Goal: Task Accomplishment & Management: Complete application form

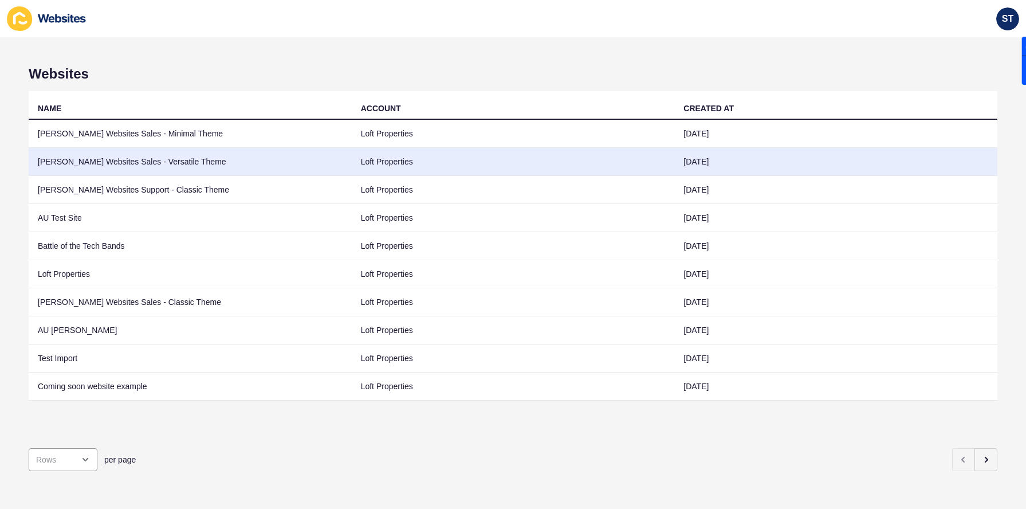
click at [143, 165] on td "[PERSON_NAME] Websites Sales - Versatile Theme" at bounding box center [190, 162] width 323 height 28
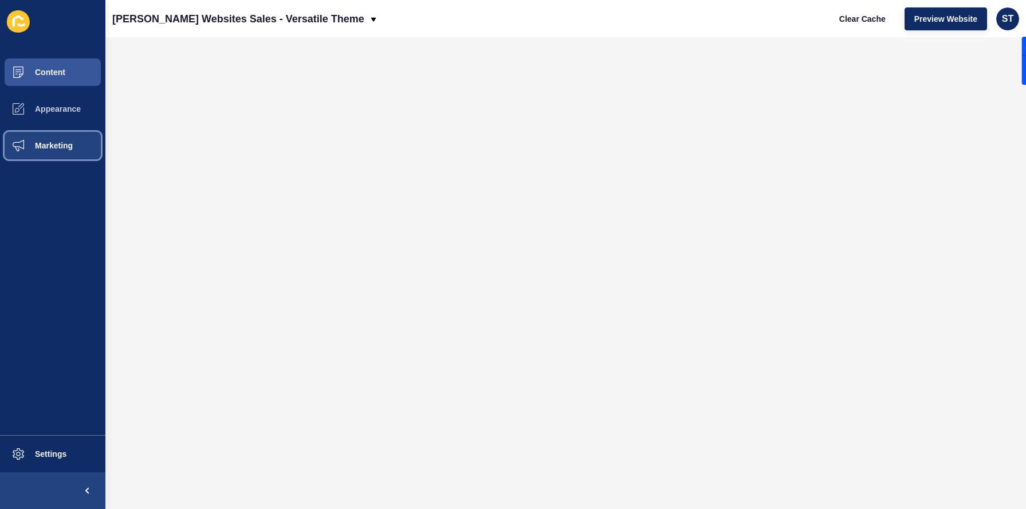
click at [77, 141] on button "Marketing" at bounding box center [52, 145] width 105 height 37
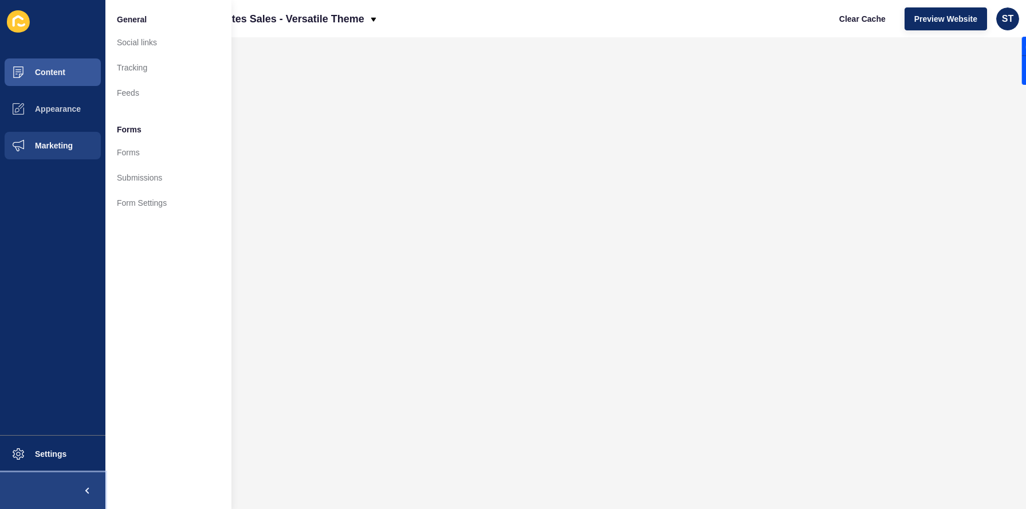
click at [80, 494] on span at bounding box center [87, 490] width 37 height 37
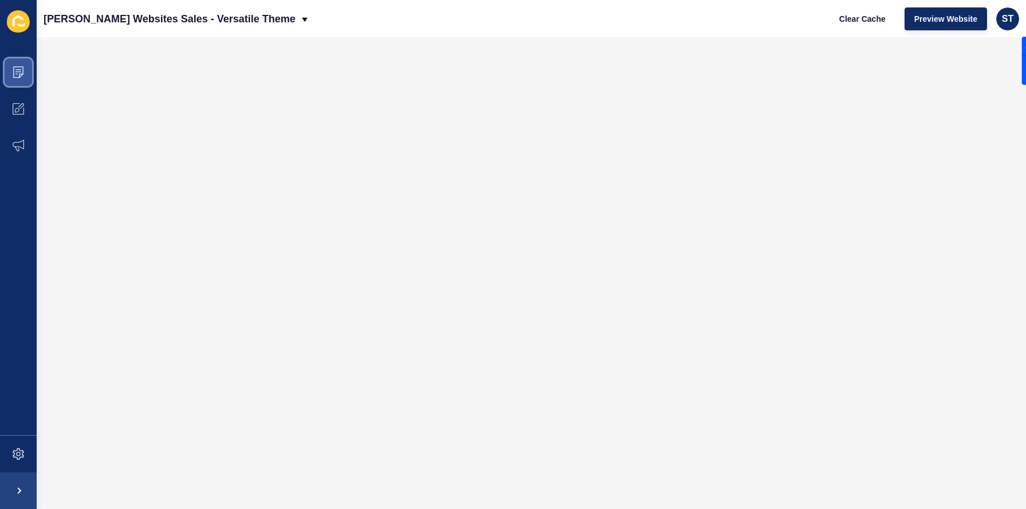
click at [18, 67] on icon at bounding box center [18, 71] width 10 height 11
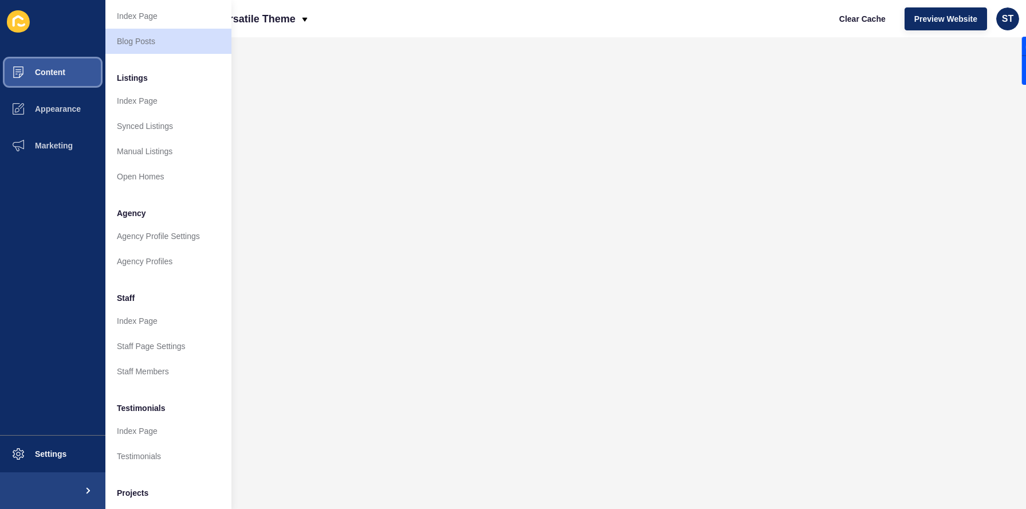
scroll to position [163, 0]
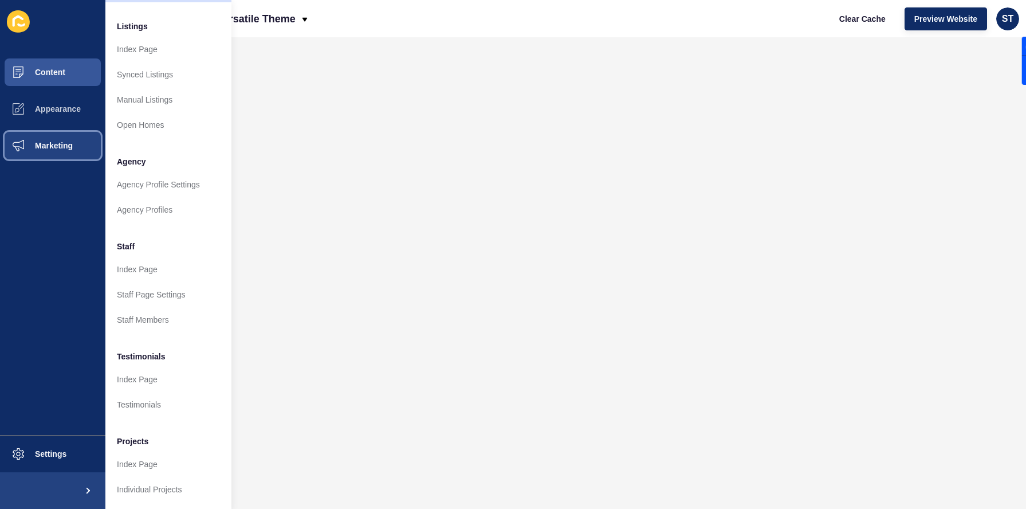
click at [37, 145] on span "Marketing" at bounding box center [35, 145] width 74 height 9
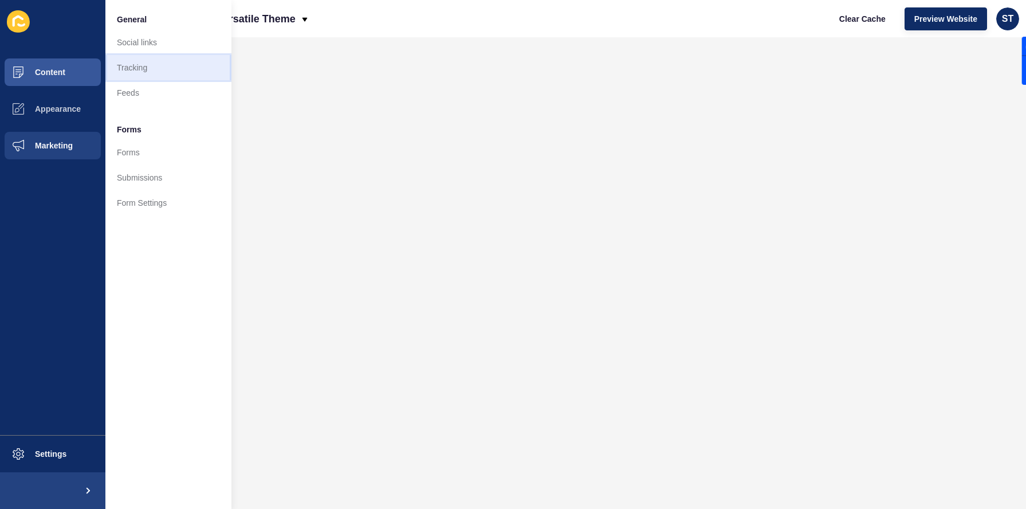
click at [156, 71] on link "Tracking" at bounding box center [168, 67] width 126 height 25
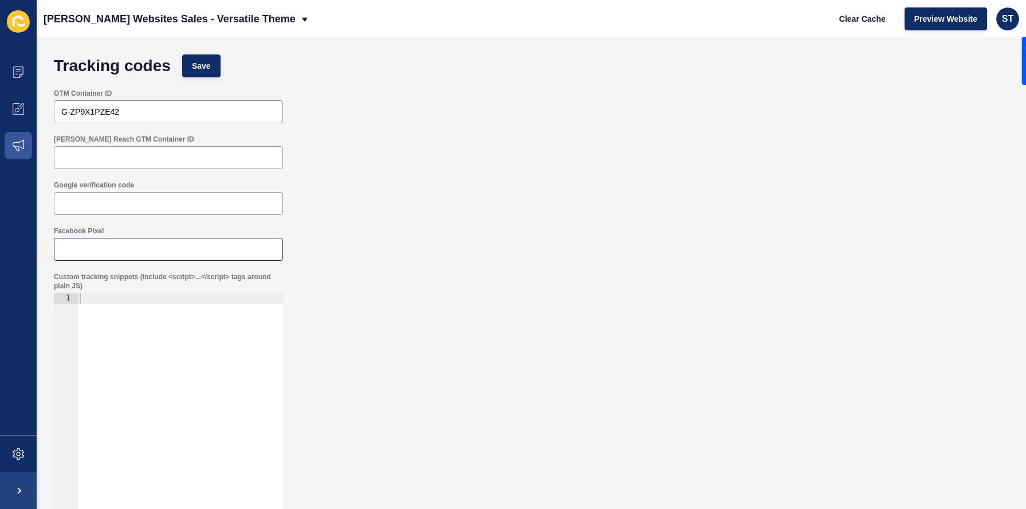
scroll to position [19, 0]
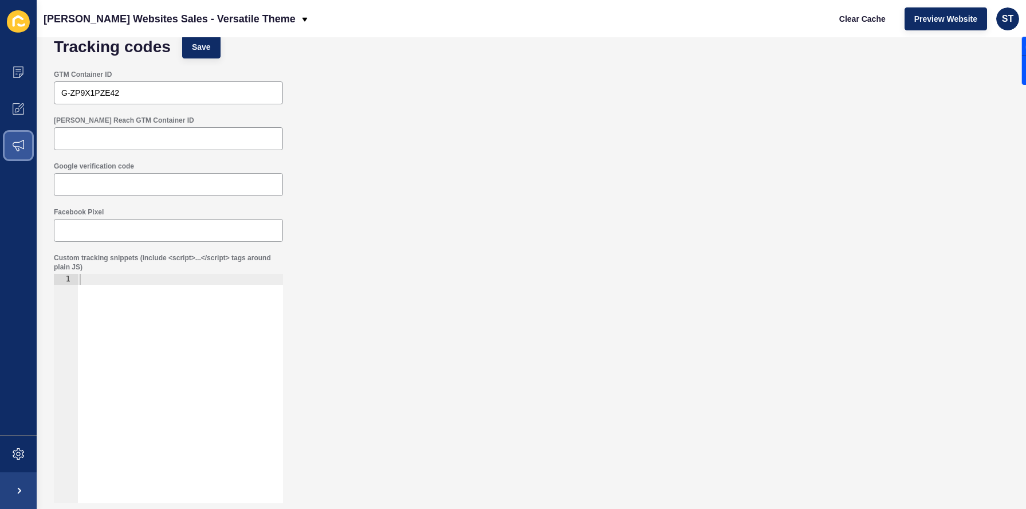
click at [14, 140] on icon at bounding box center [18, 145] width 11 height 11
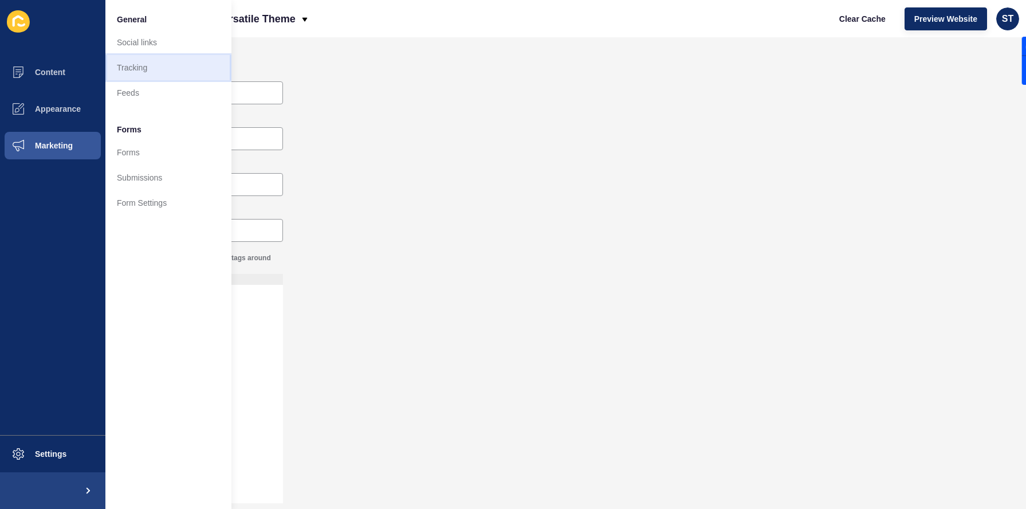
click at [148, 76] on link "Tracking" at bounding box center [168, 67] width 126 height 25
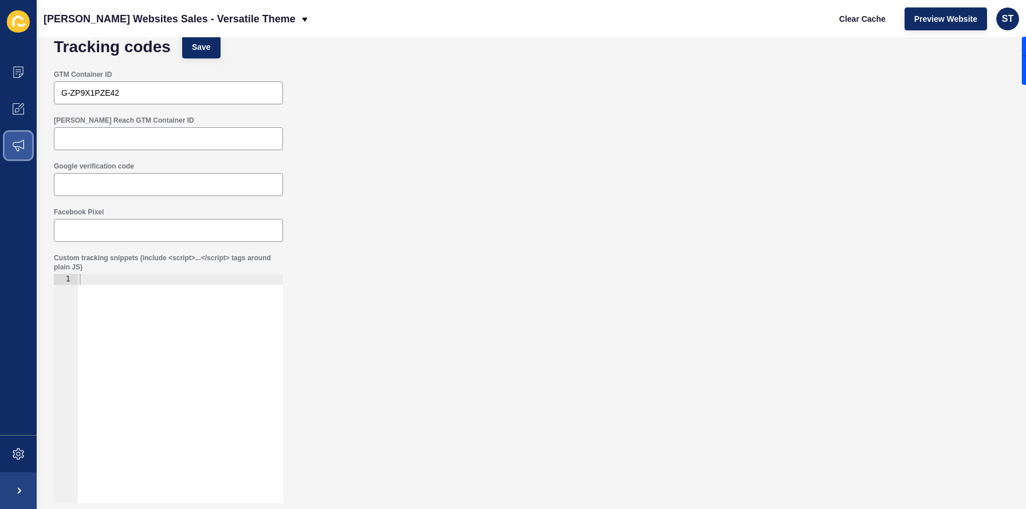
click at [16, 146] on icon at bounding box center [18, 145] width 11 height 11
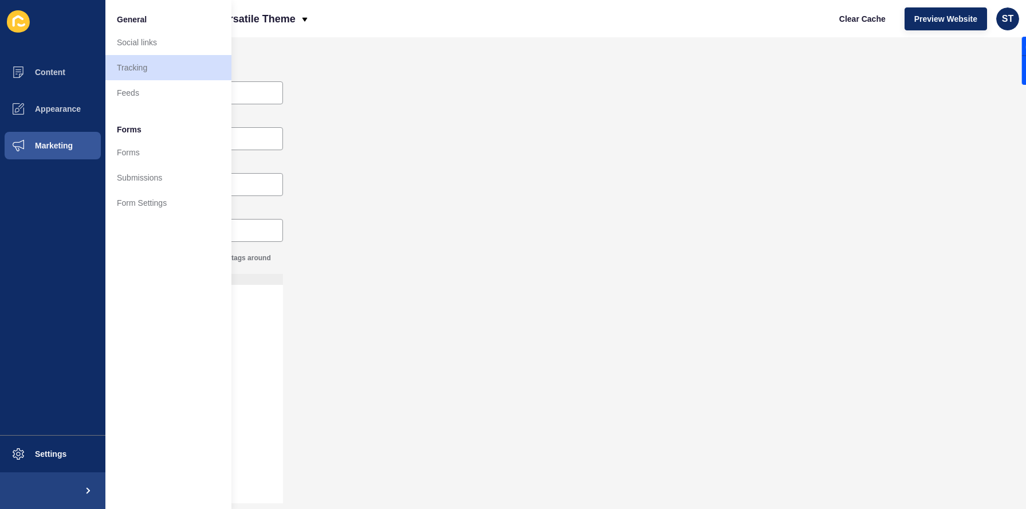
click at [328, 155] on div "[PERSON_NAME] Reach GTM Container ID" at bounding box center [531, 133] width 966 height 46
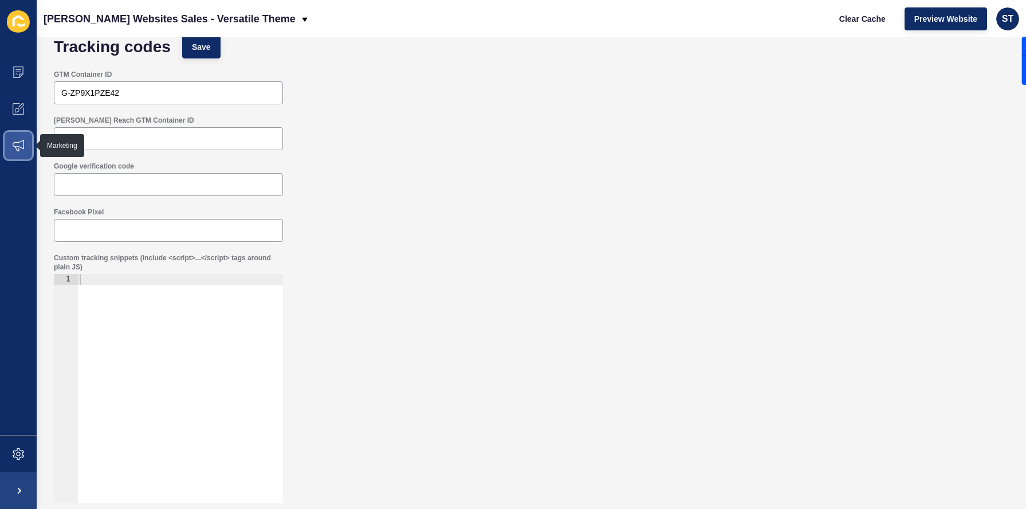
click at [17, 148] on icon at bounding box center [18, 145] width 11 height 11
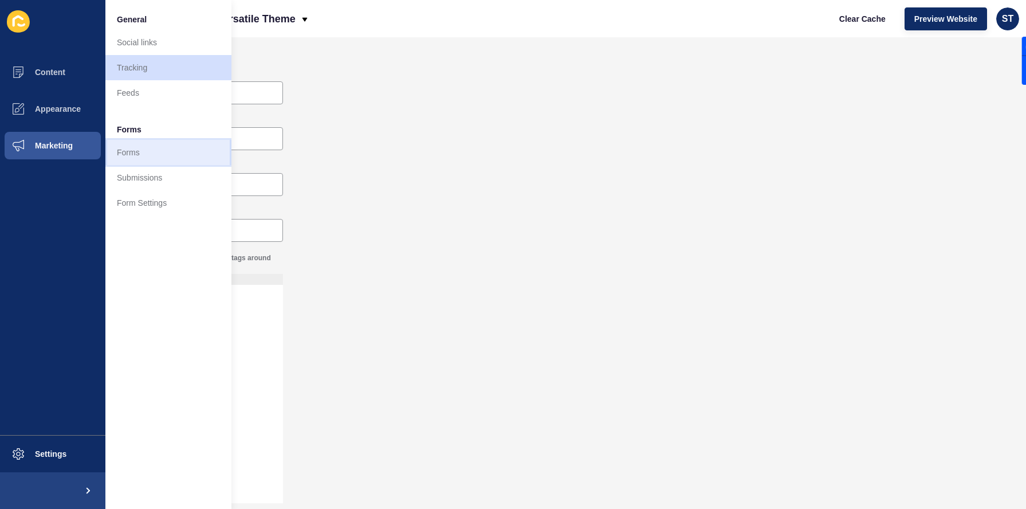
click at [156, 152] on link "Forms" at bounding box center [168, 152] width 126 height 25
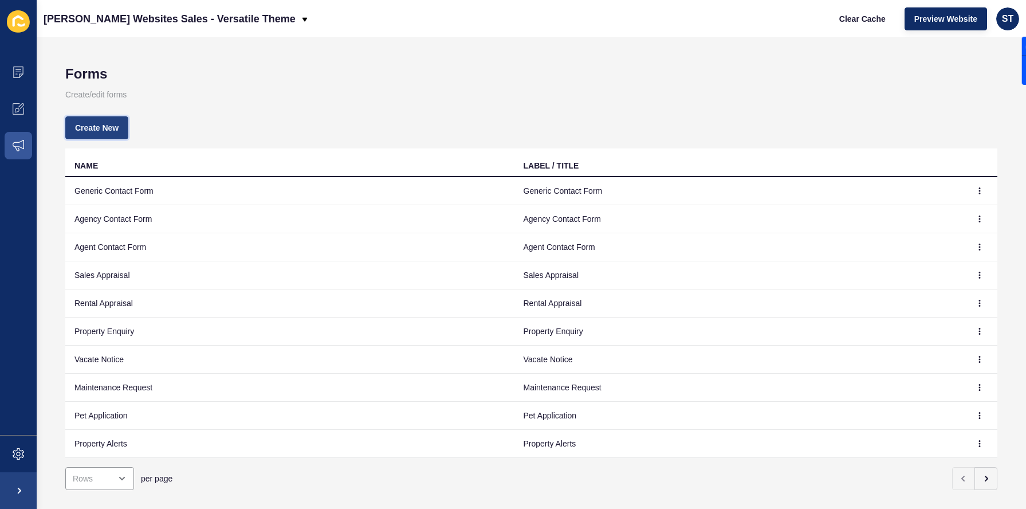
click at [121, 133] on button "Create New" at bounding box center [96, 127] width 63 height 23
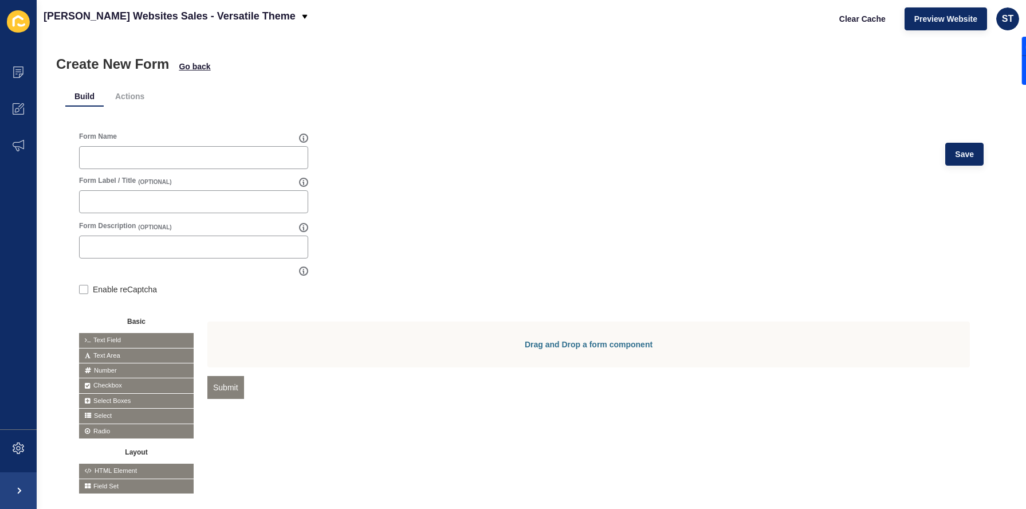
scroll to position [8, 0]
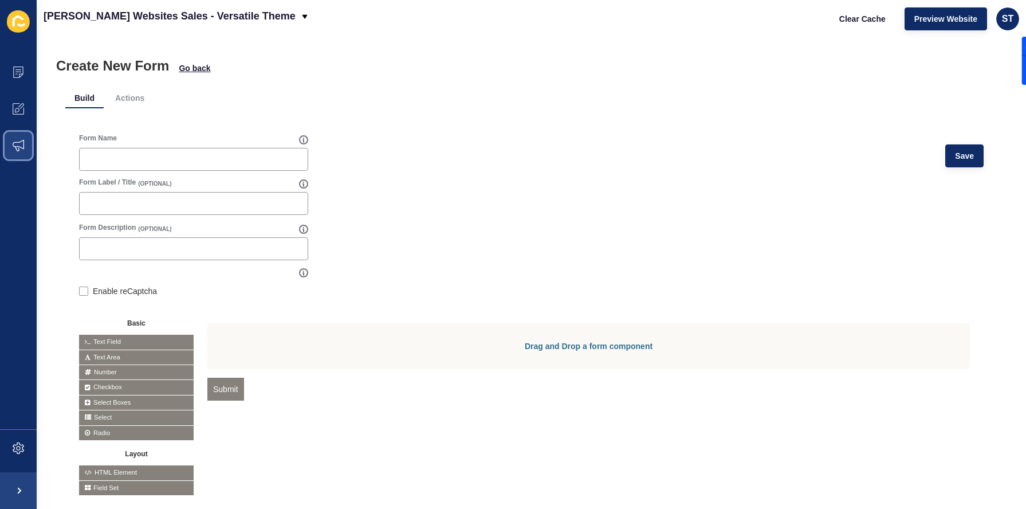
click at [28, 149] on span at bounding box center [18, 145] width 37 height 37
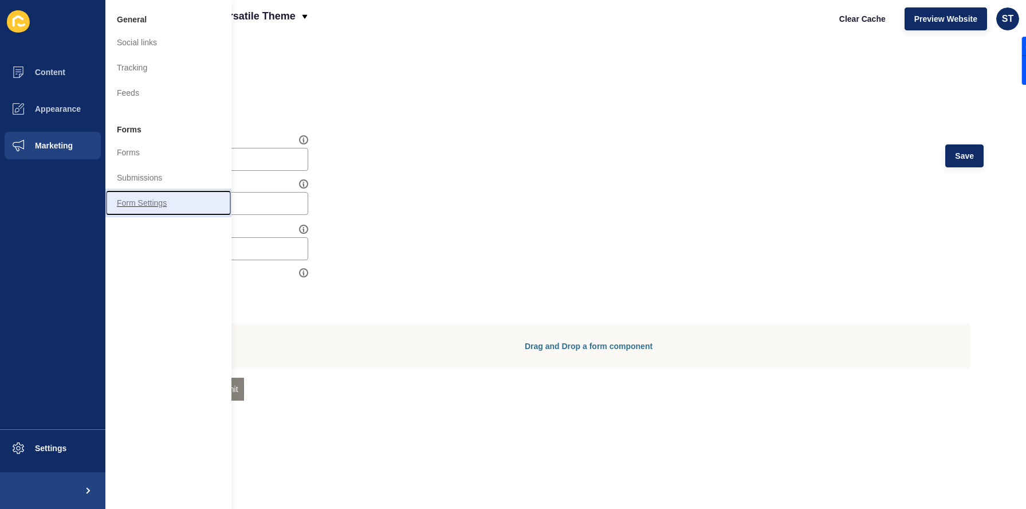
click at [135, 201] on link "Form Settings" at bounding box center [168, 202] width 126 height 25
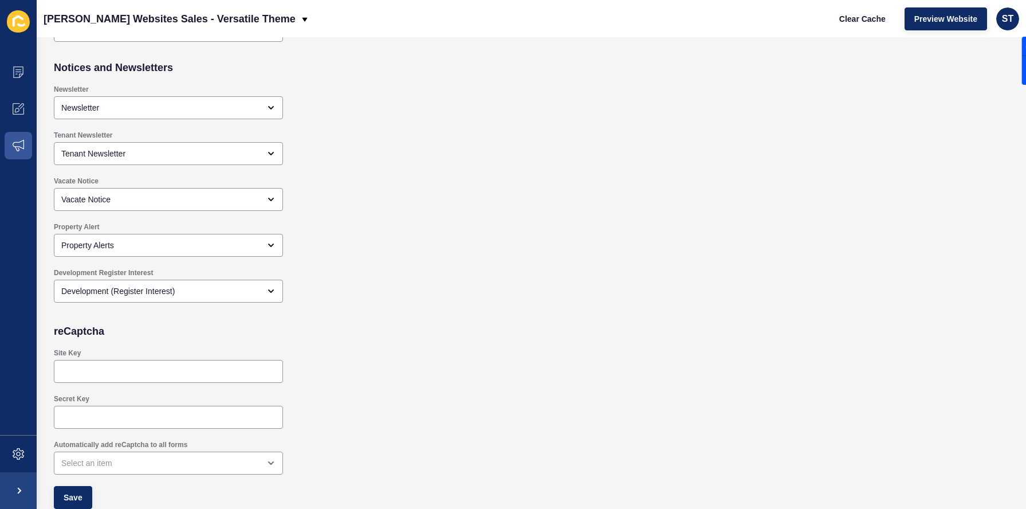
scroll to position [1005, 0]
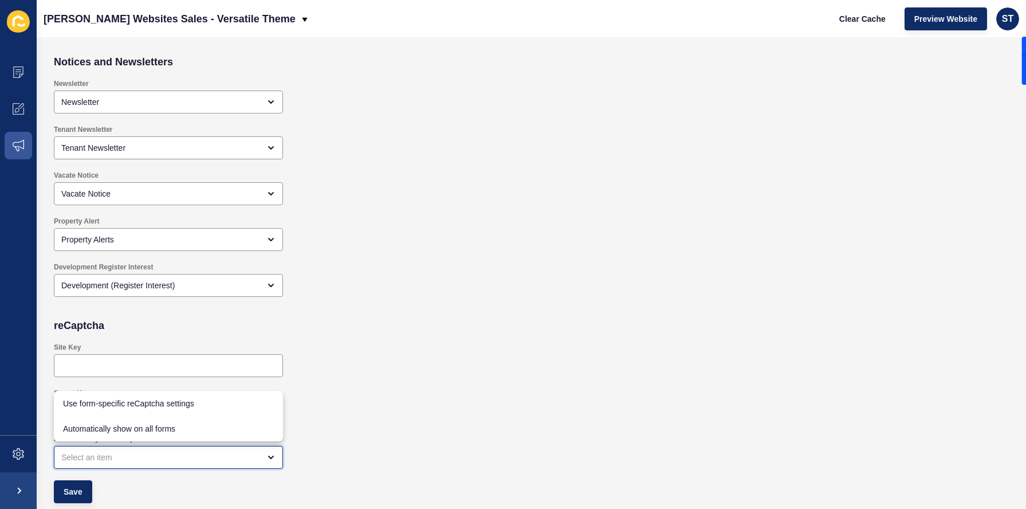
click at [237, 451] on div "close menu" at bounding box center [160, 456] width 198 height 11
click at [337, 440] on div "Automatically add reCaptcha to all forms" at bounding box center [434, 451] width 773 height 46
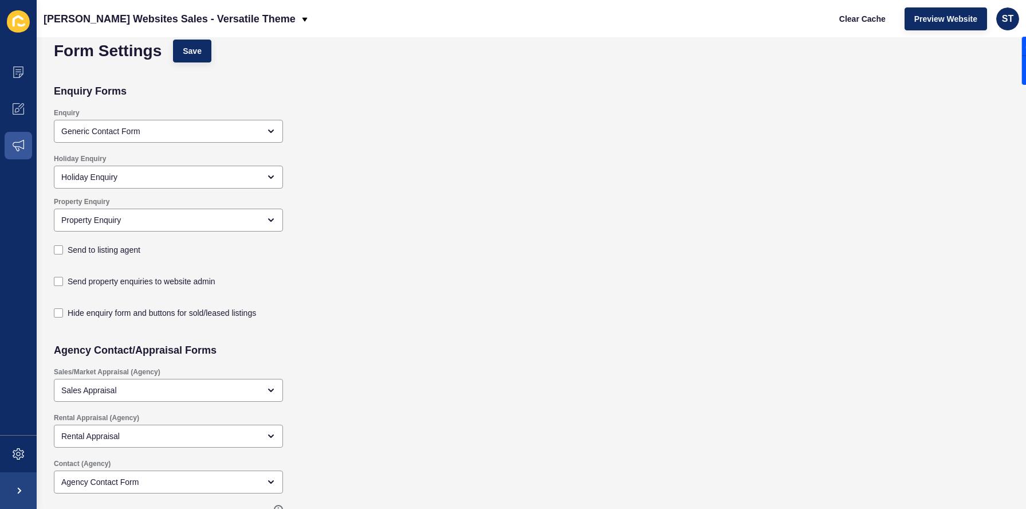
scroll to position [7, 0]
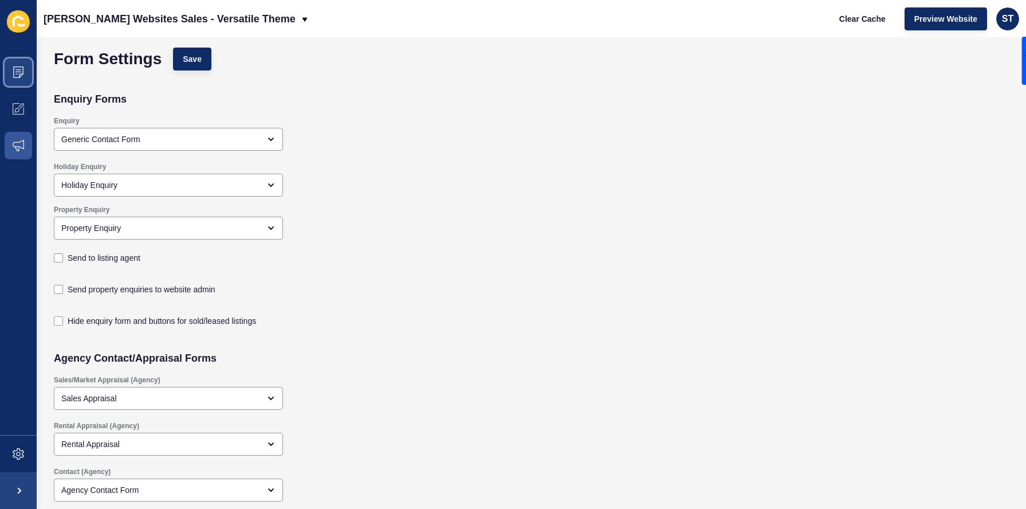
click at [19, 77] on icon at bounding box center [18, 71] width 11 height 11
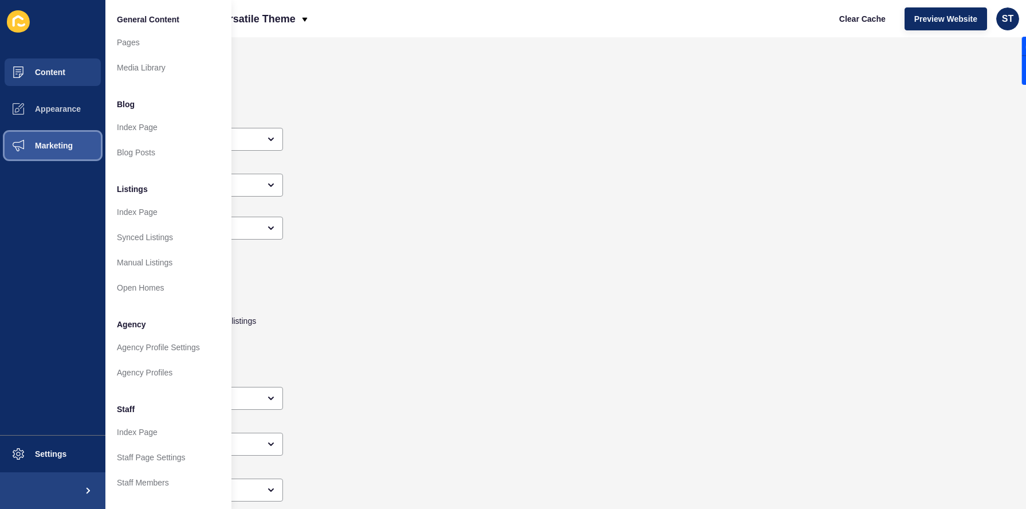
click at [33, 140] on span at bounding box center [18, 145] width 37 height 37
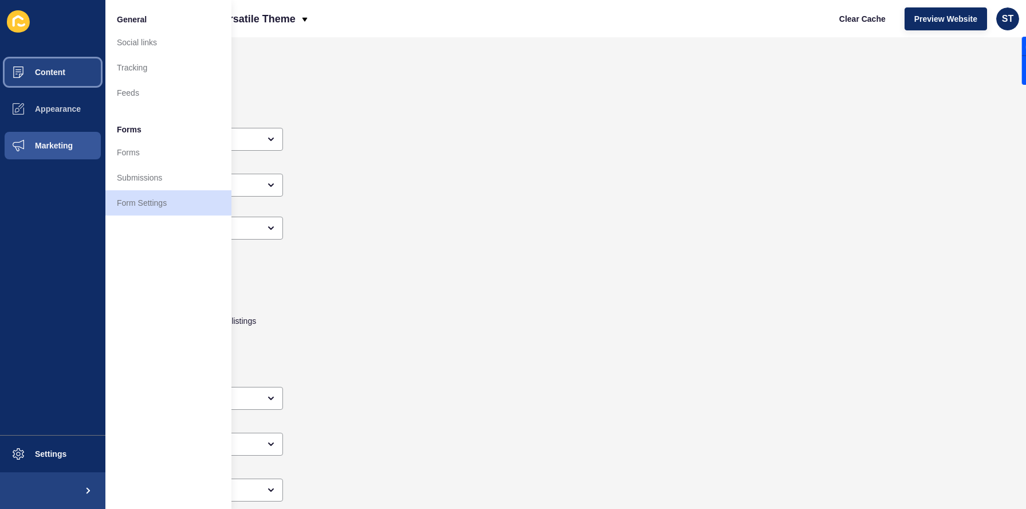
click at [44, 71] on span "Content" at bounding box center [31, 72] width 67 height 9
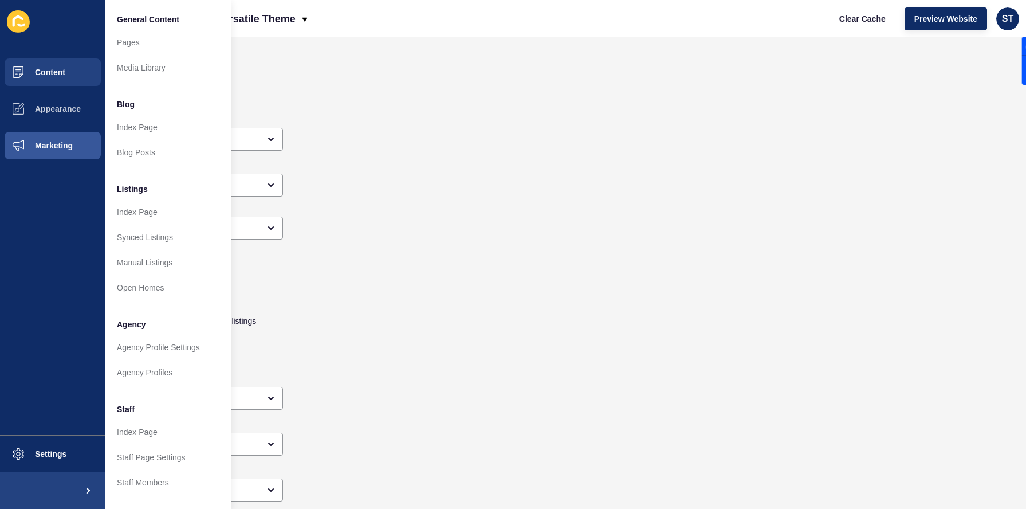
click at [351, 120] on div "Enquiry Generic Contact Form" at bounding box center [434, 134] width 773 height 46
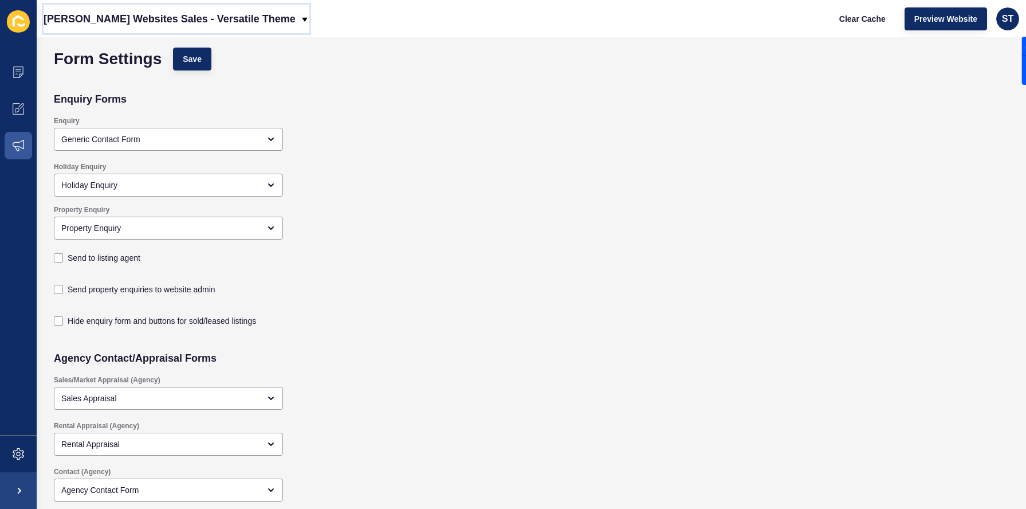
click at [184, 11] on p "[PERSON_NAME] Websites Sales - Versatile Theme" at bounding box center [170, 19] width 252 height 29
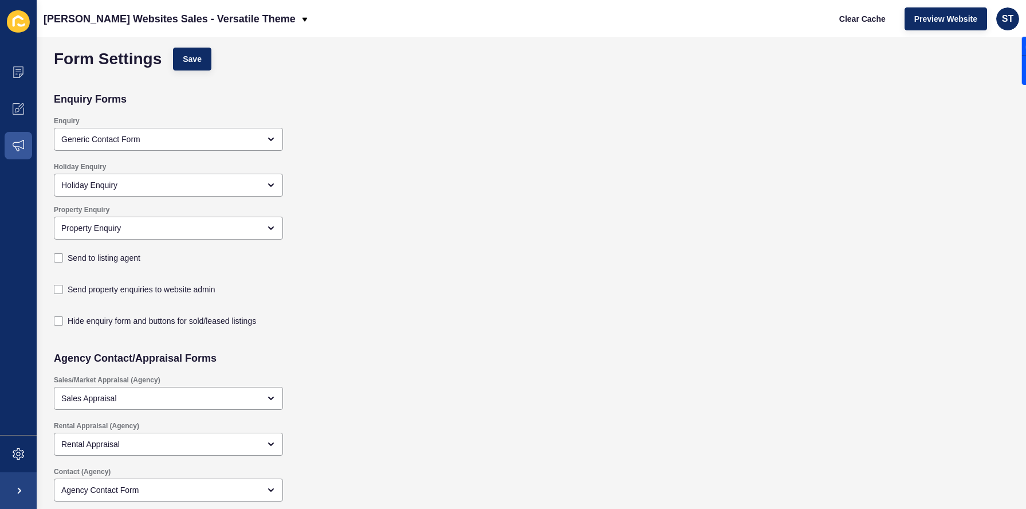
scroll to position [0, 0]
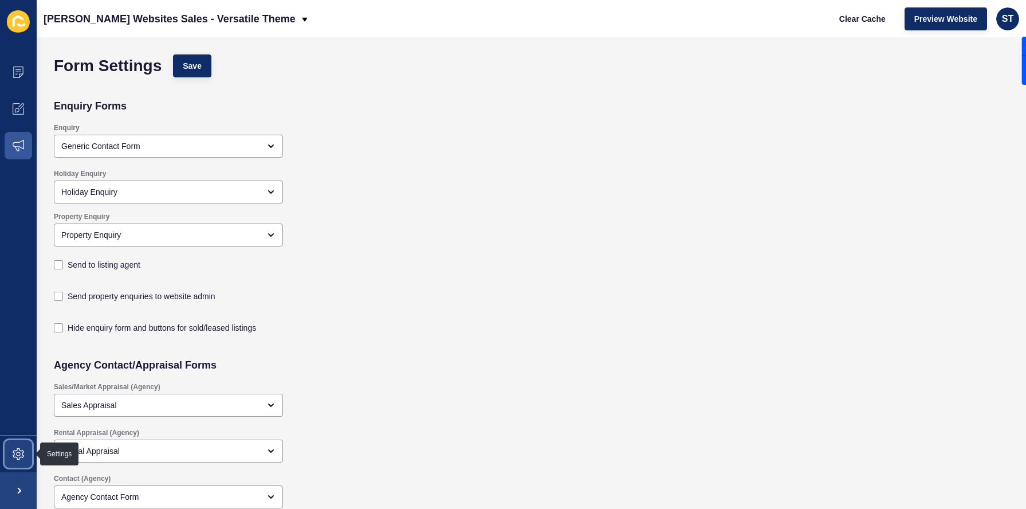
click at [25, 454] on span at bounding box center [18, 453] width 37 height 37
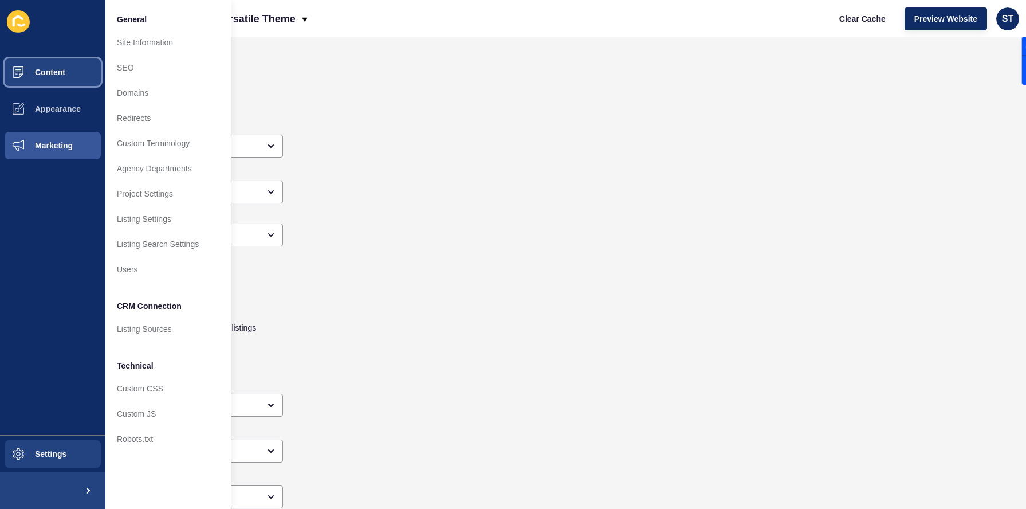
click at [39, 79] on button "Content" at bounding box center [52, 72] width 105 height 37
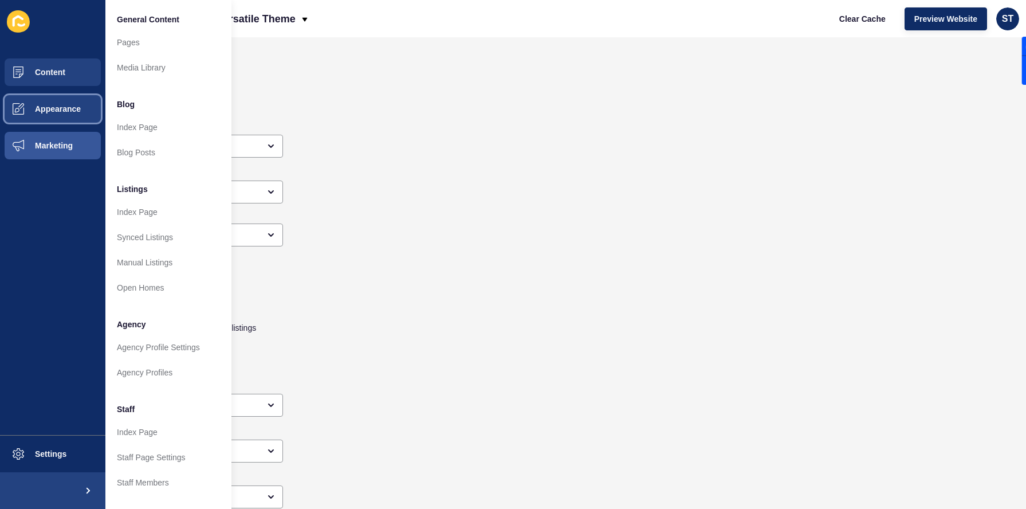
click at [65, 101] on button "Appearance" at bounding box center [52, 108] width 105 height 37
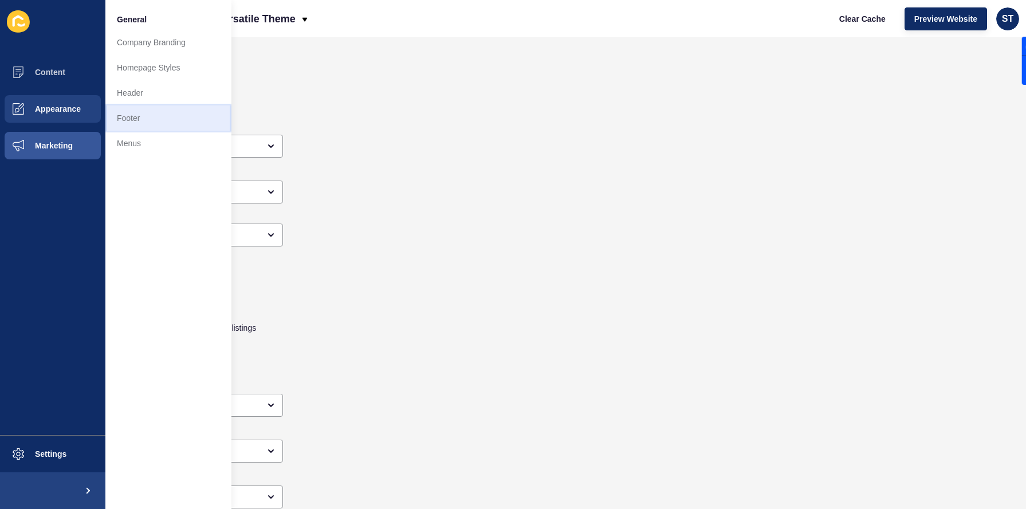
click at [147, 115] on link "Footer" at bounding box center [168, 117] width 126 height 25
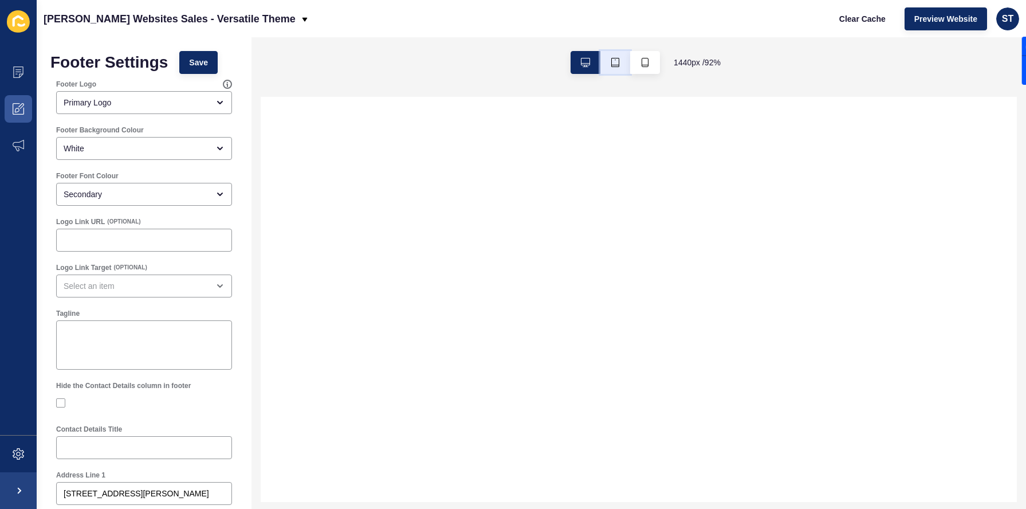
click at [620, 68] on button "button" at bounding box center [615, 62] width 30 height 23
click at [582, 61] on icon "button" at bounding box center [585, 62] width 9 height 9
select select
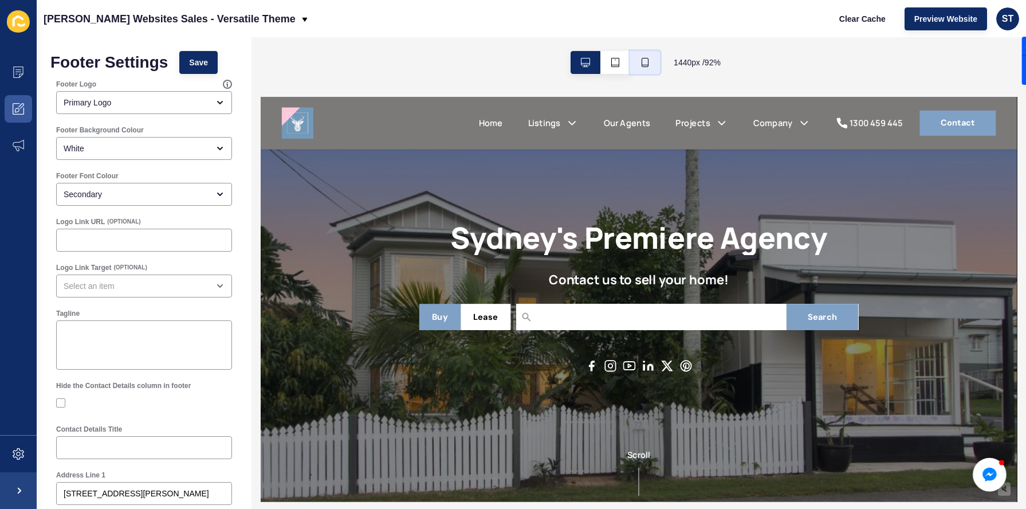
click at [645, 59] on icon "button" at bounding box center [644, 62] width 9 height 9
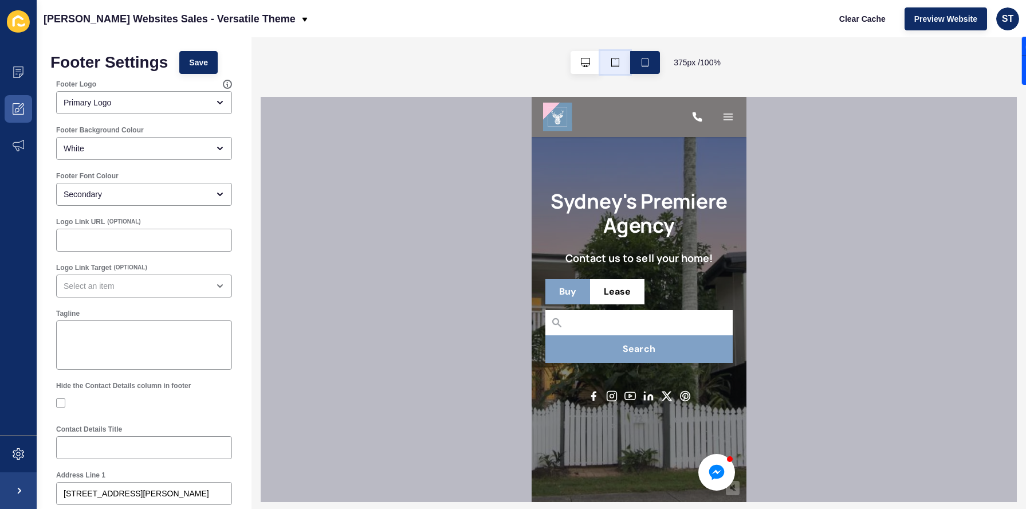
click at [612, 59] on icon "button" at bounding box center [615, 62] width 9 height 9
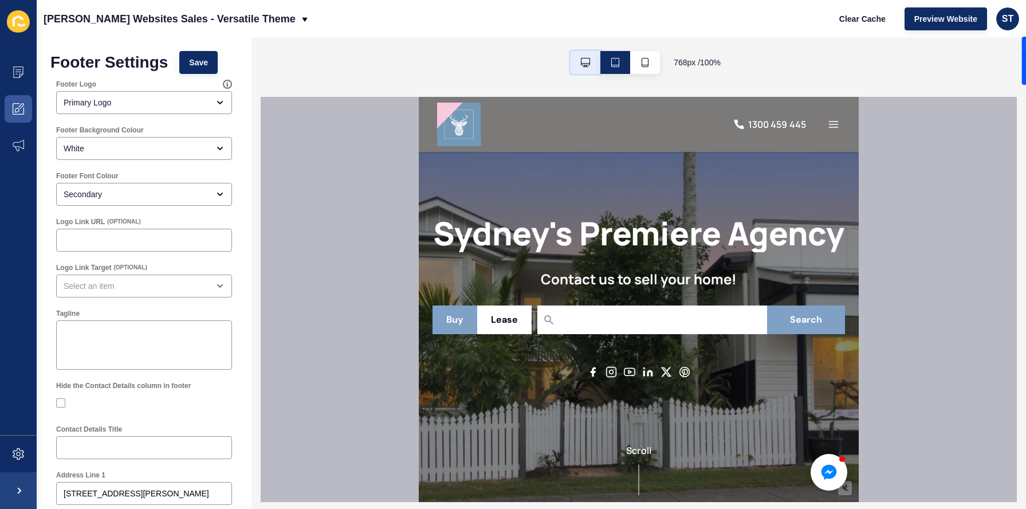
click at [590, 61] on button "button" at bounding box center [585, 62] width 30 height 23
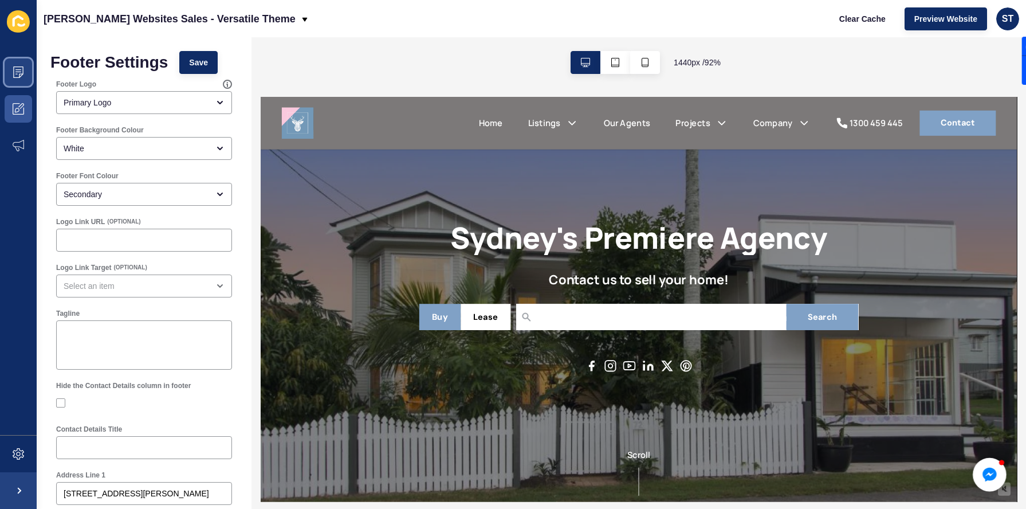
click at [26, 73] on span at bounding box center [18, 72] width 37 height 37
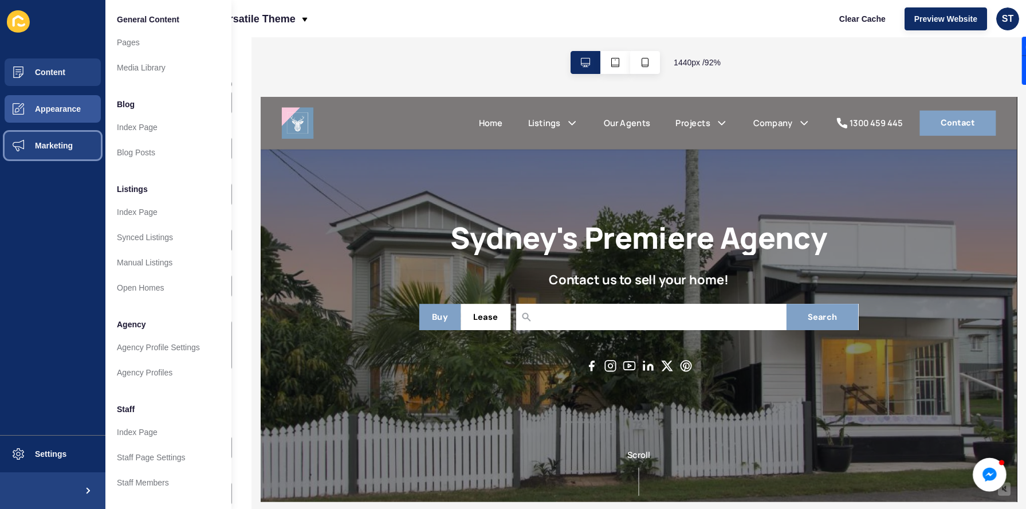
click at [49, 135] on button "Marketing" at bounding box center [52, 145] width 105 height 37
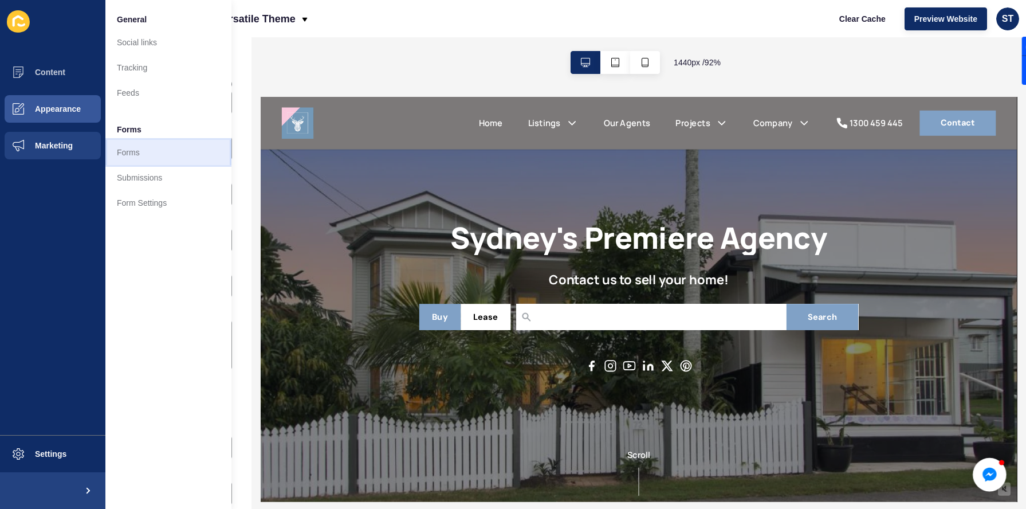
click at [135, 143] on link "Forms" at bounding box center [168, 152] width 126 height 25
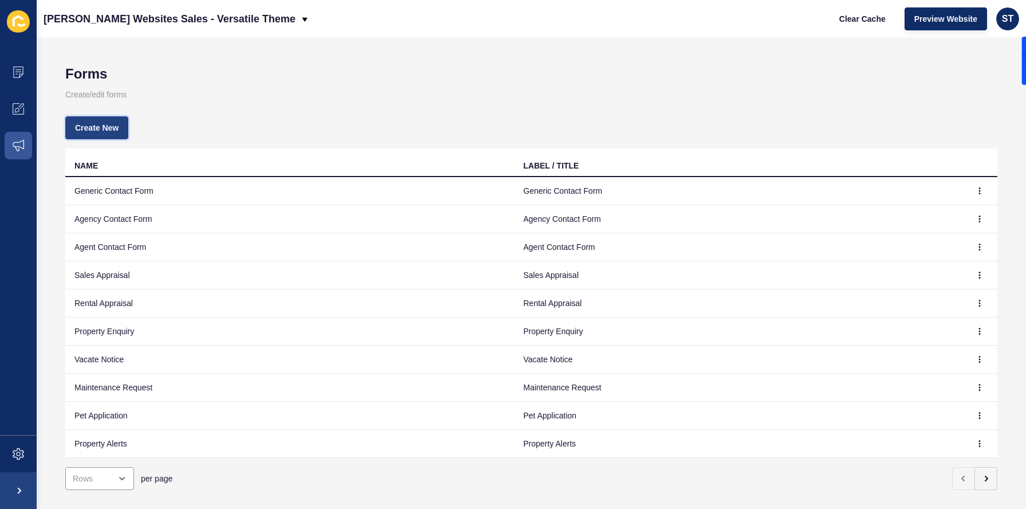
click at [98, 129] on span "Create New" at bounding box center [97, 127] width 44 height 11
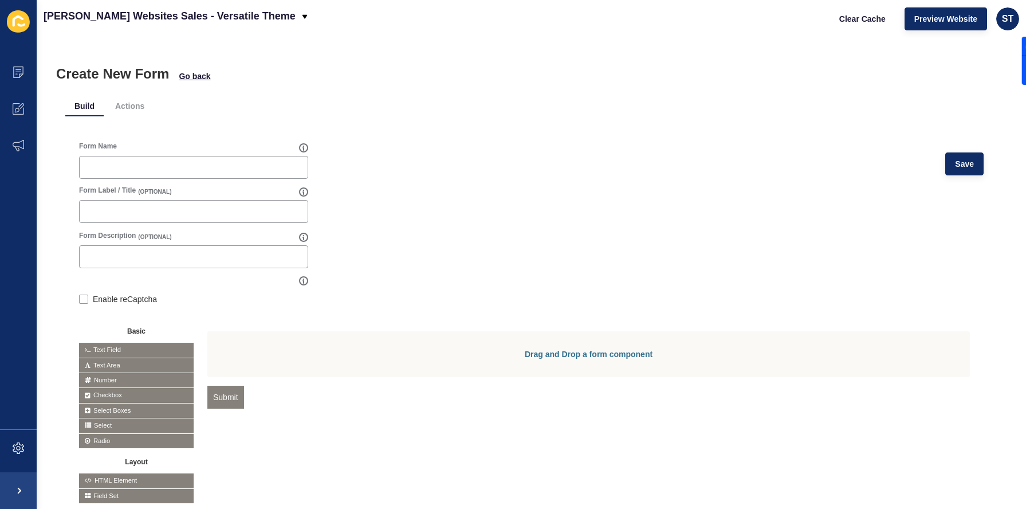
scroll to position [37, 0]
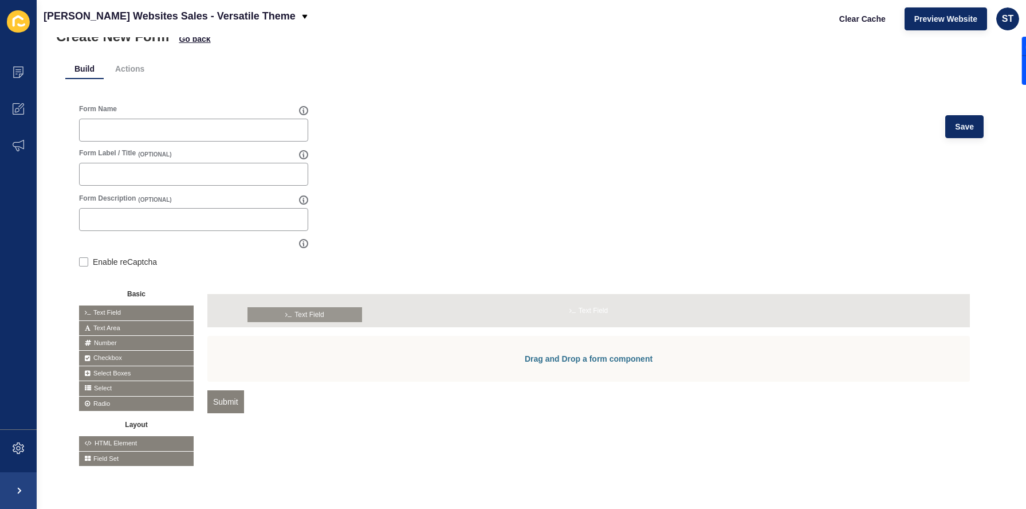
drag, startPoint x: 157, startPoint y: 309, endPoint x: 329, endPoint y: 310, distance: 171.8
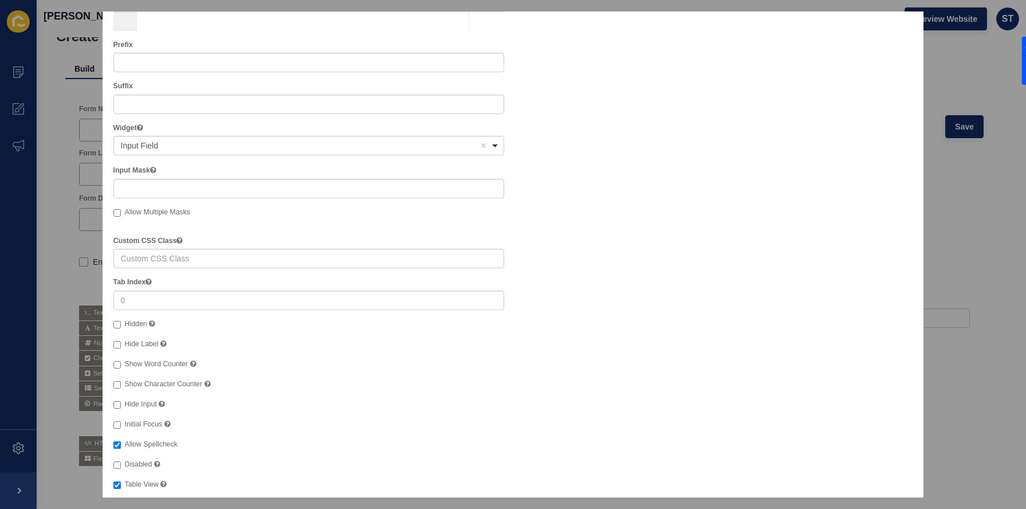
scroll to position [302, 0]
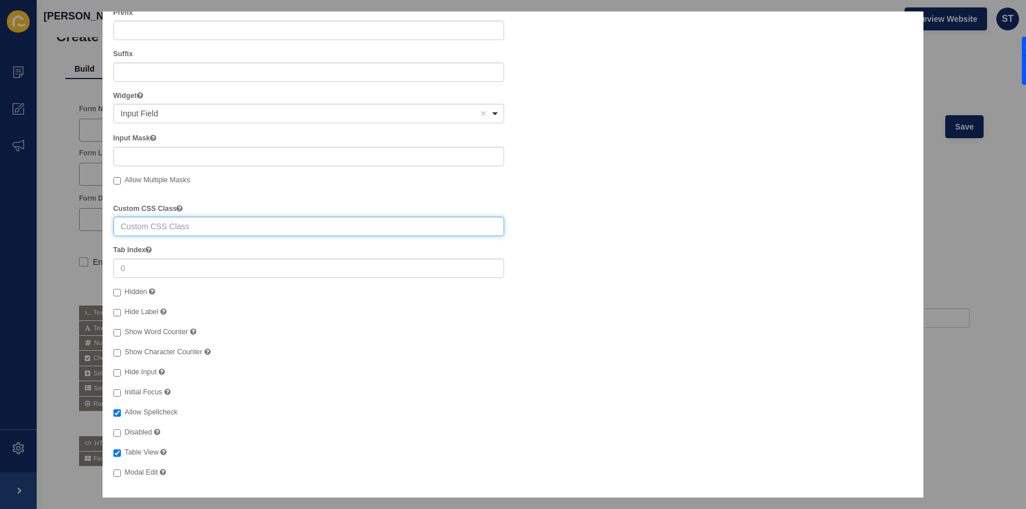
click at [355, 223] on input "text" at bounding box center [308, 225] width 391 height 19
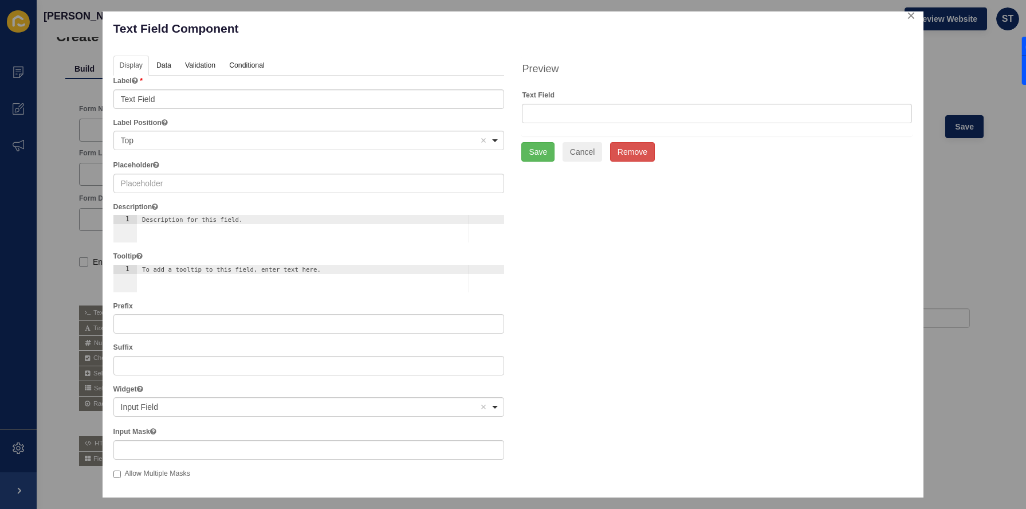
scroll to position [8, 0]
click at [910, 19] on button "close" at bounding box center [910, 16] width 23 height 24
